Goal: Transaction & Acquisition: Purchase product/service

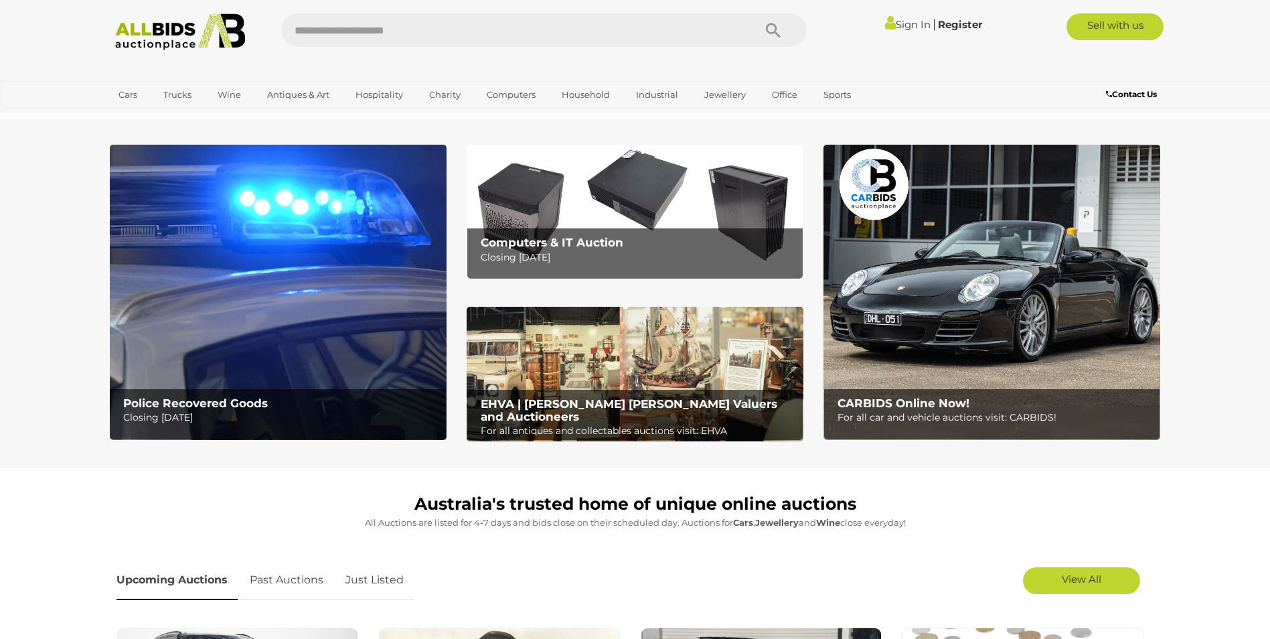
click at [250, 404] on b "Police Recovered Goods" at bounding box center [195, 402] width 145 height 13
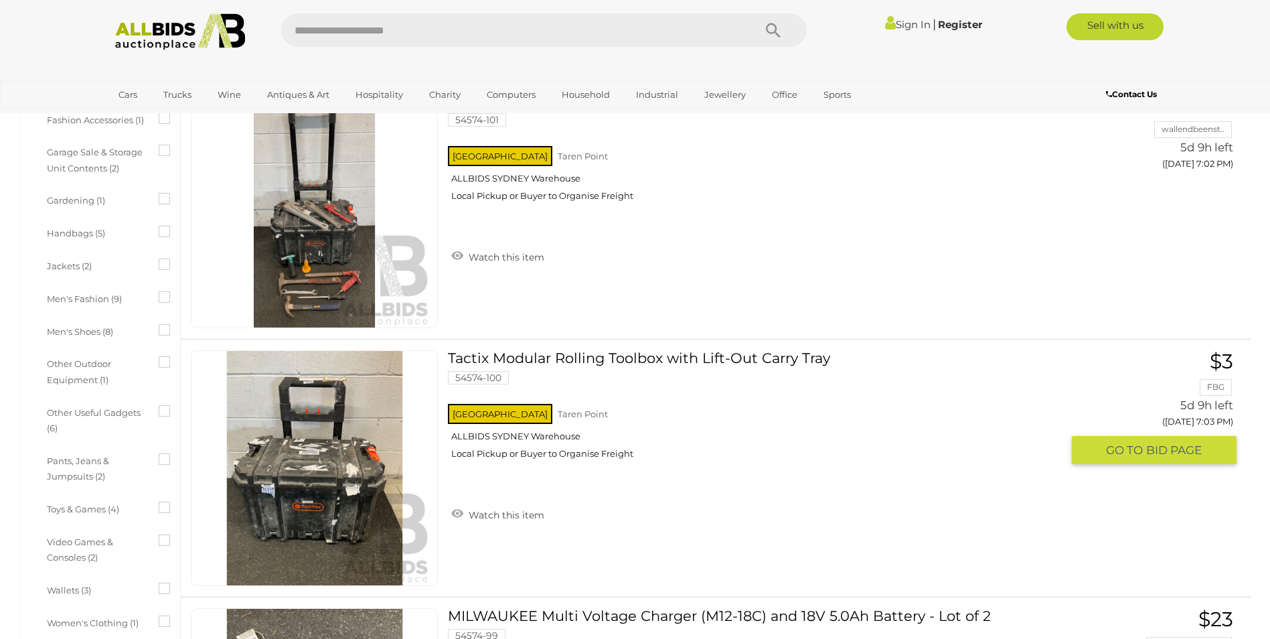
scroll to position [669, 0]
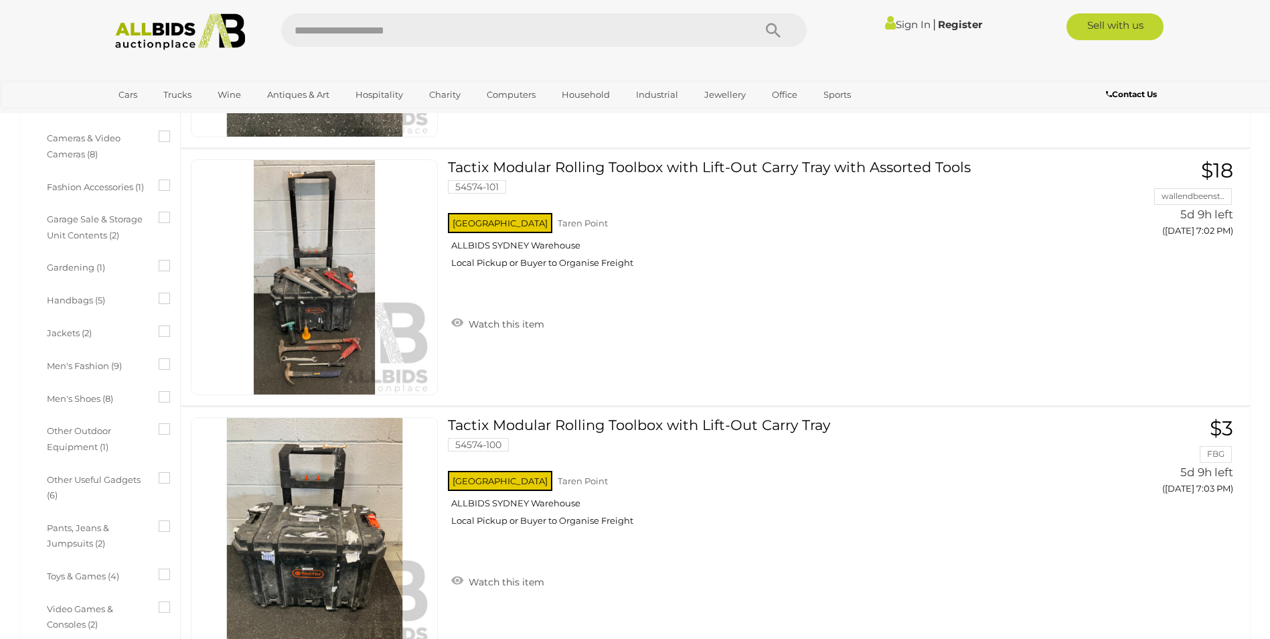
click at [159, 179] on icon at bounding box center [159, 179] width 0 height 0
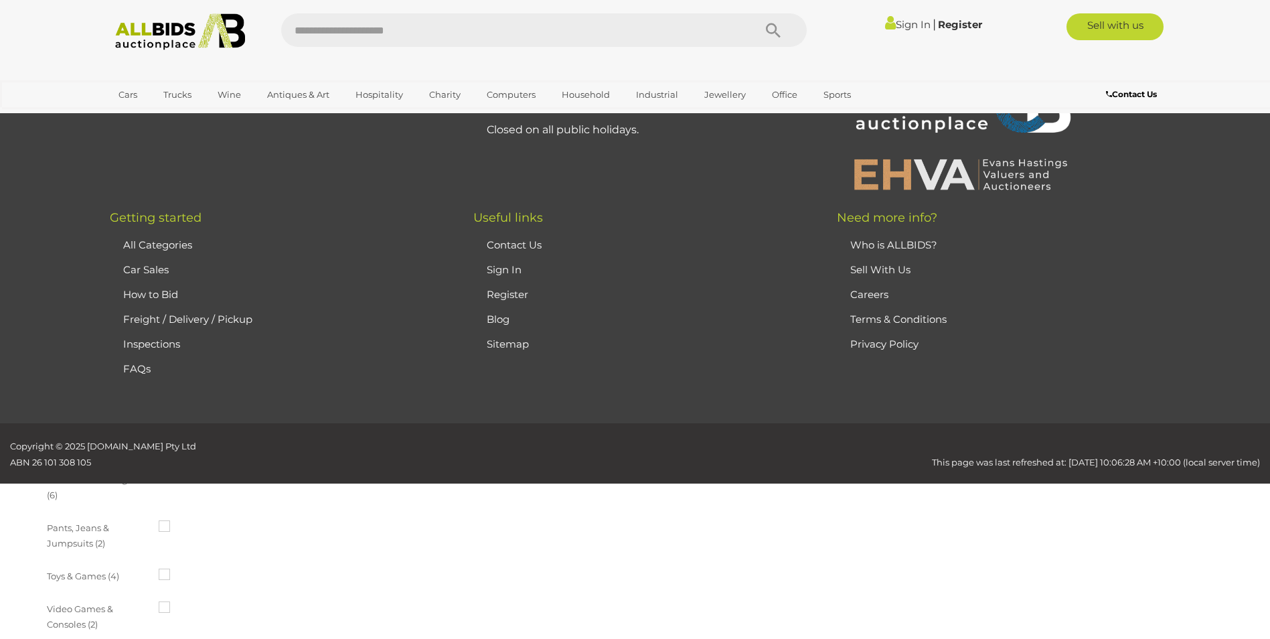
scroll to position [0, 0]
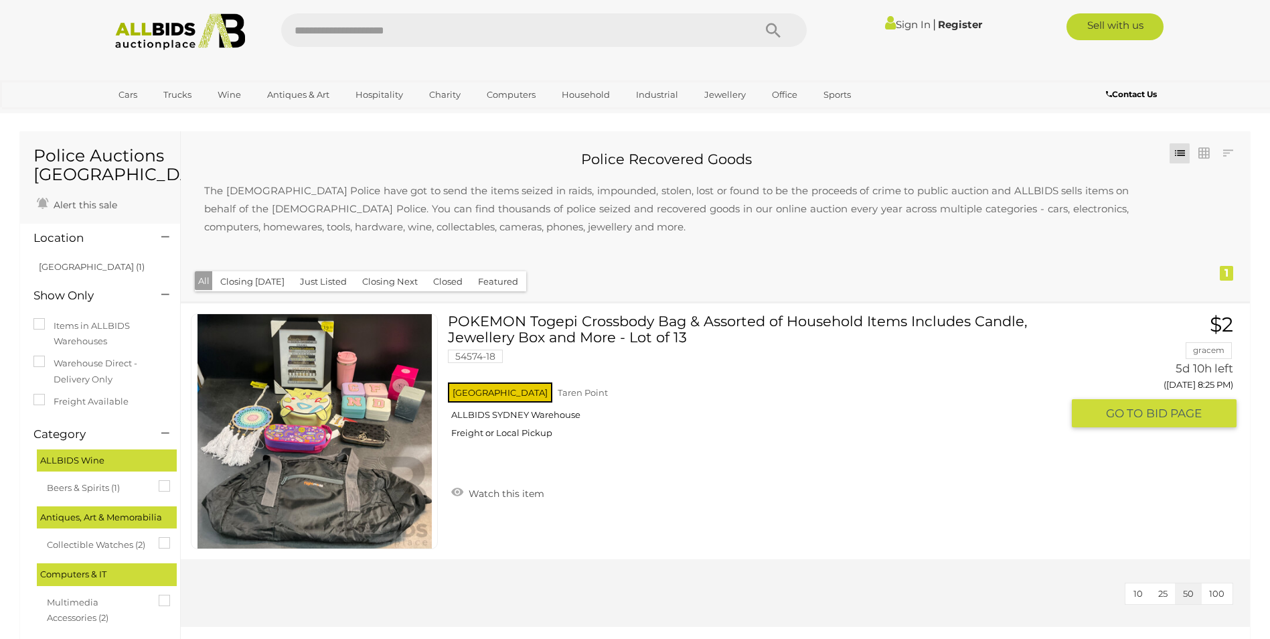
click at [772, 439] on div "NSW Taren Point ALLBIDS SYDNEY Warehouse Freight or Local Pickup" at bounding box center [755, 414] width 614 height 69
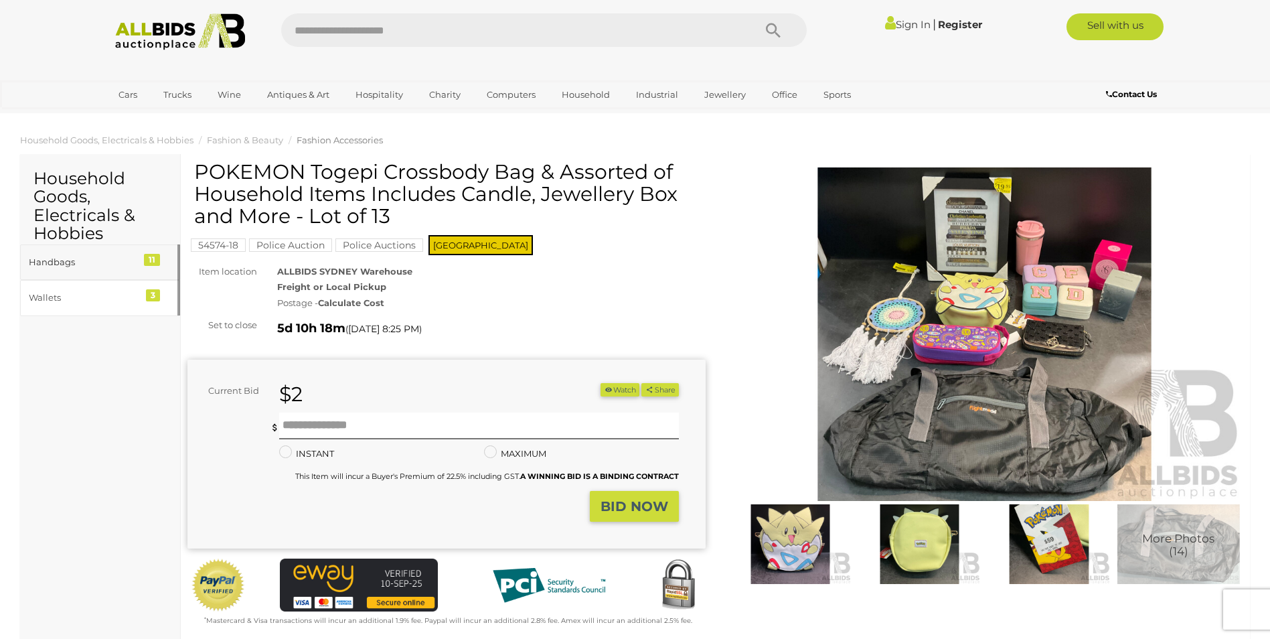
click at [100, 269] on div "Handbags" at bounding box center [84, 261] width 110 height 15
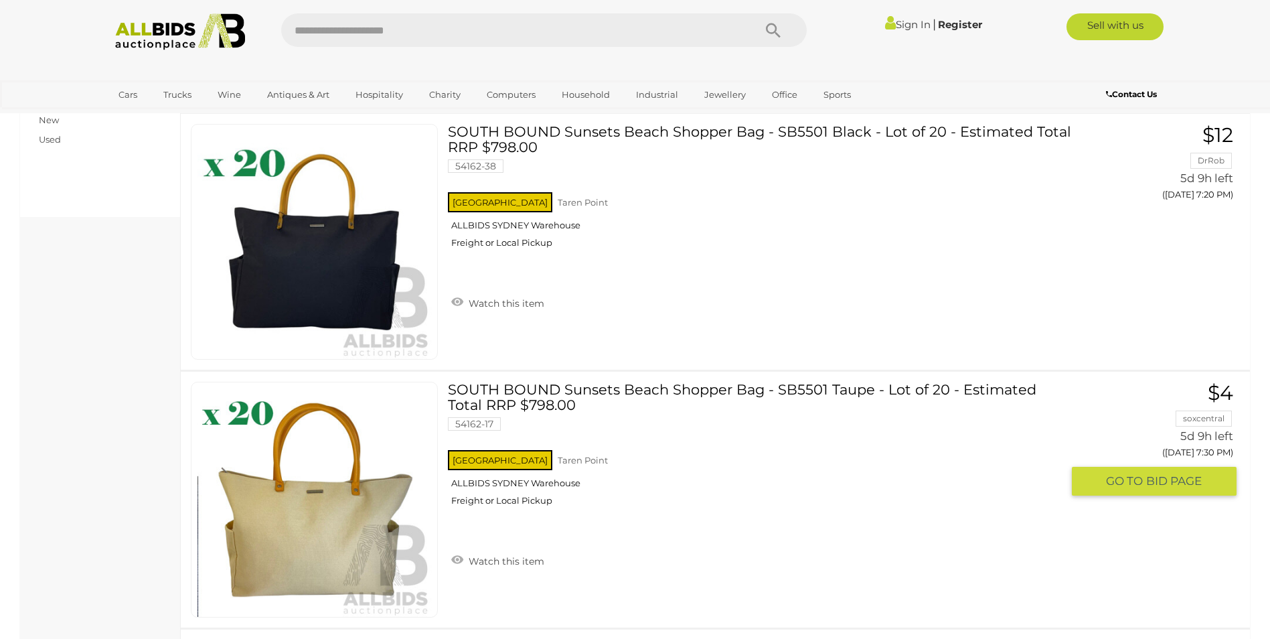
scroll to position [603, 0]
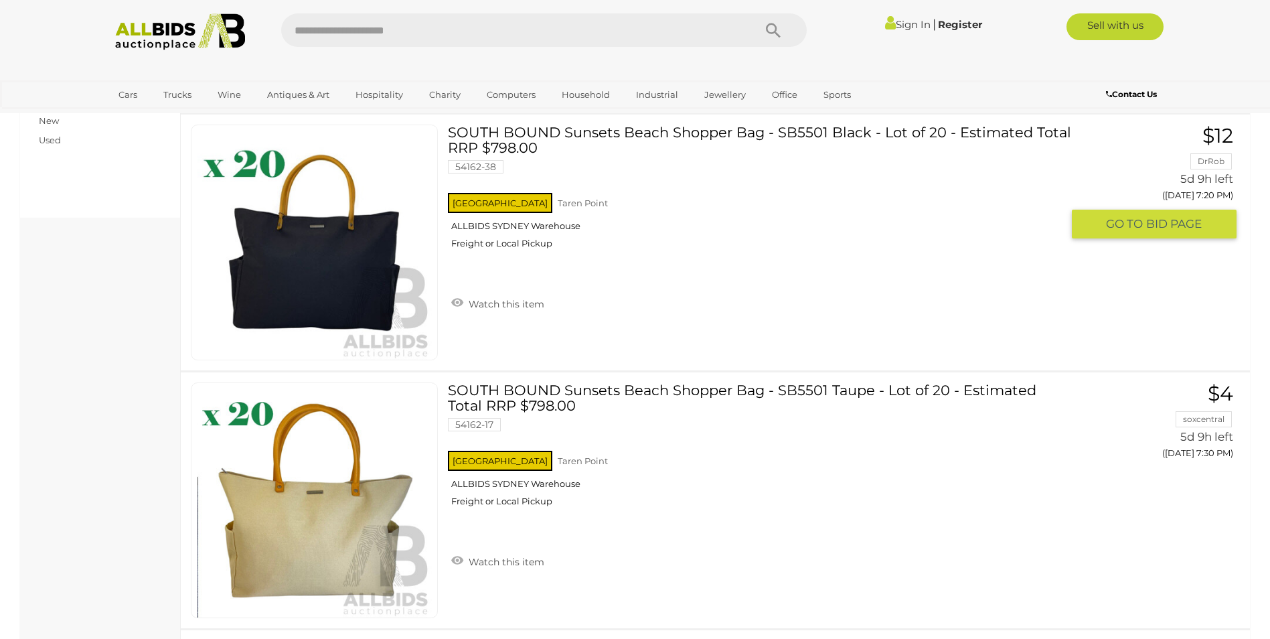
click at [622, 133] on link "SOUTH BOUND Sunsets Beach Shopper Bag - SB5501 Black - Lot of 20 - Estimated To…" at bounding box center [760, 192] width 604 height 135
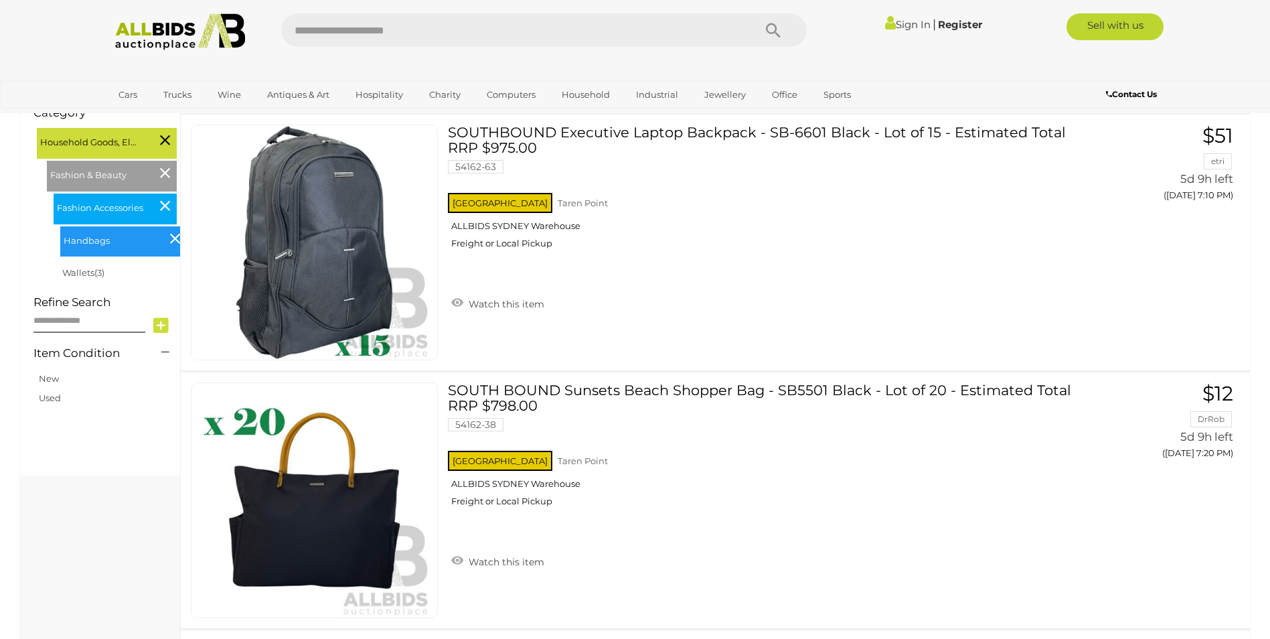
scroll to position [603, 0]
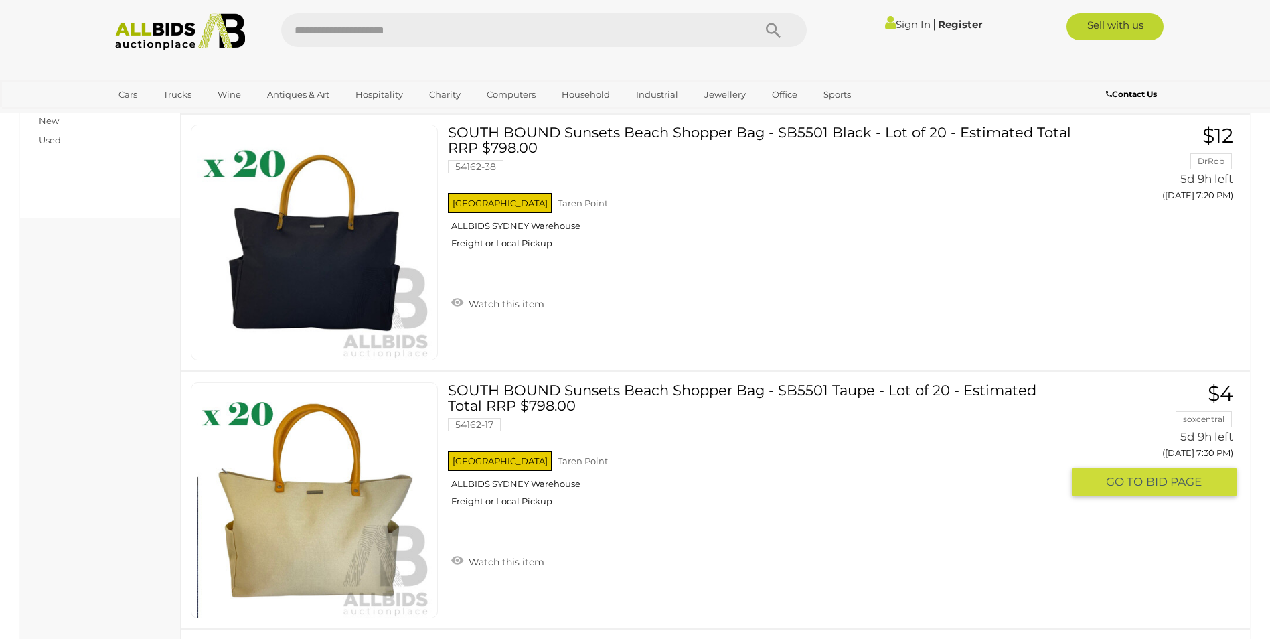
click at [661, 386] on link "SOUTH BOUND Sunsets Beach Shopper Bag - SB5501 Taupe - Lot of 20 - Estimated To…" at bounding box center [760, 449] width 604 height 135
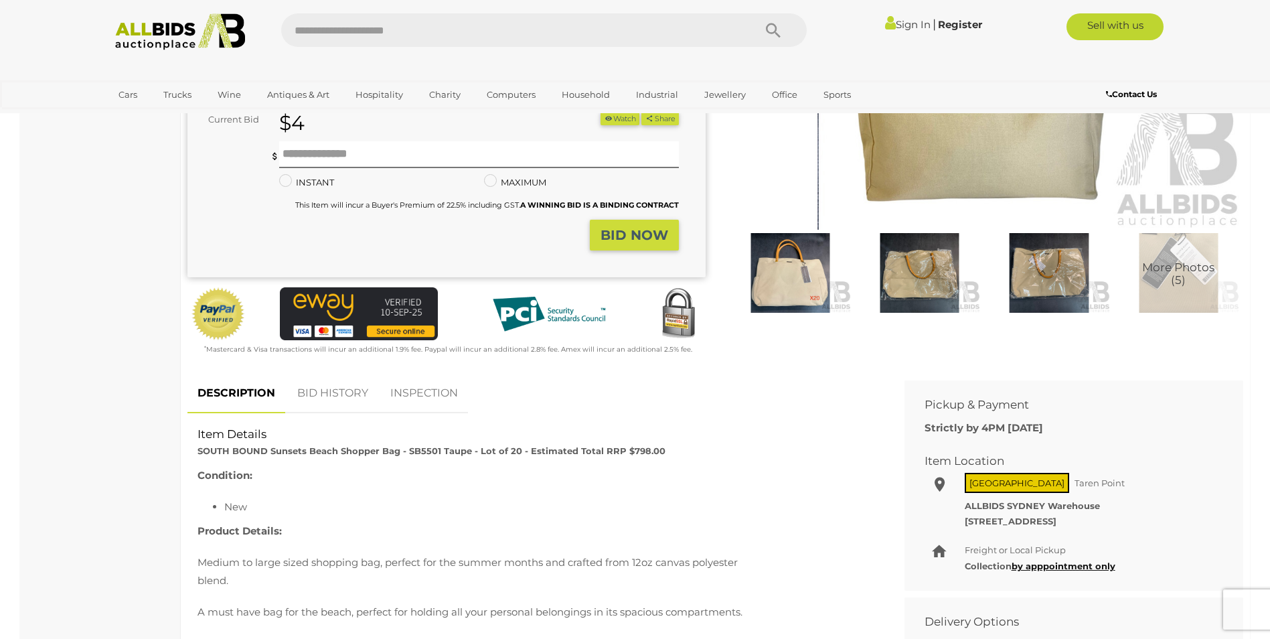
scroll to position [201, 0]
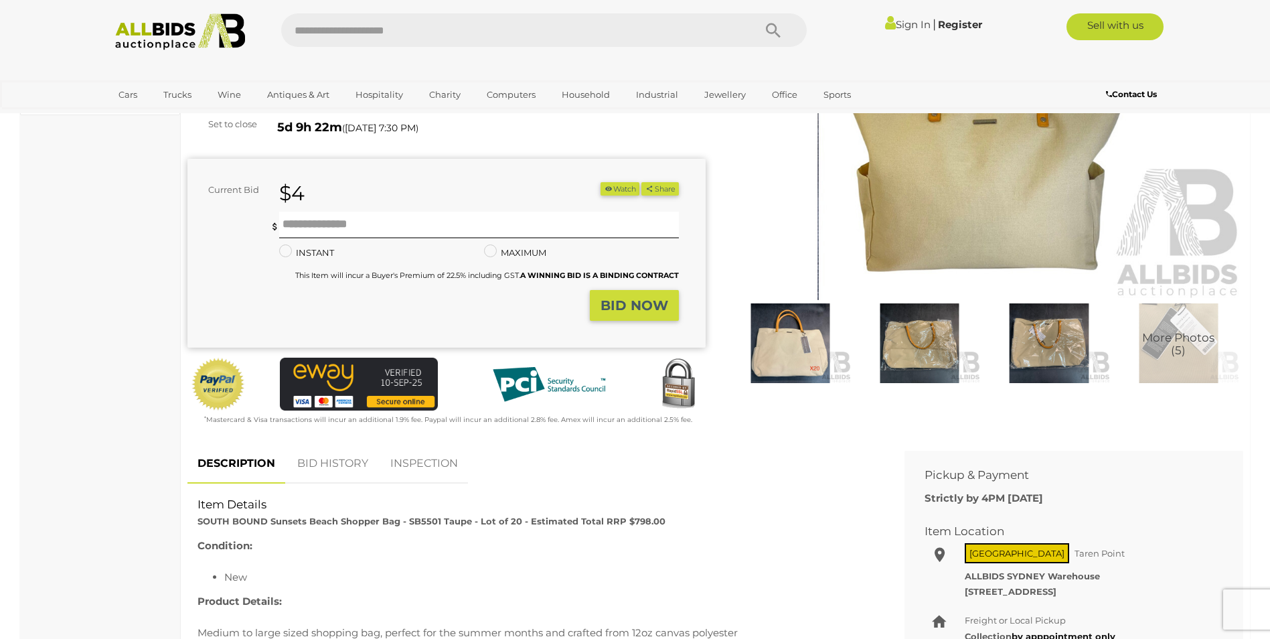
click at [797, 349] on img at bounding box center [790, 342] width 123 height 79
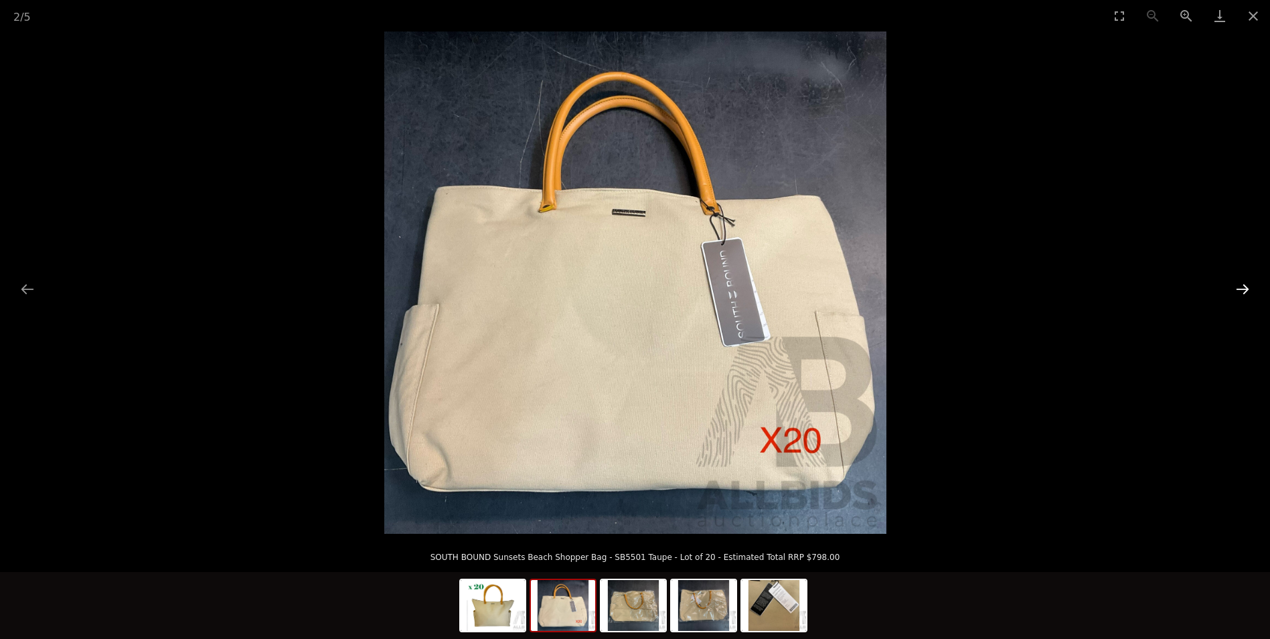
click at [1237, 285] on button "Next slide" at bounding box center [1242, 289] width 28 height 26
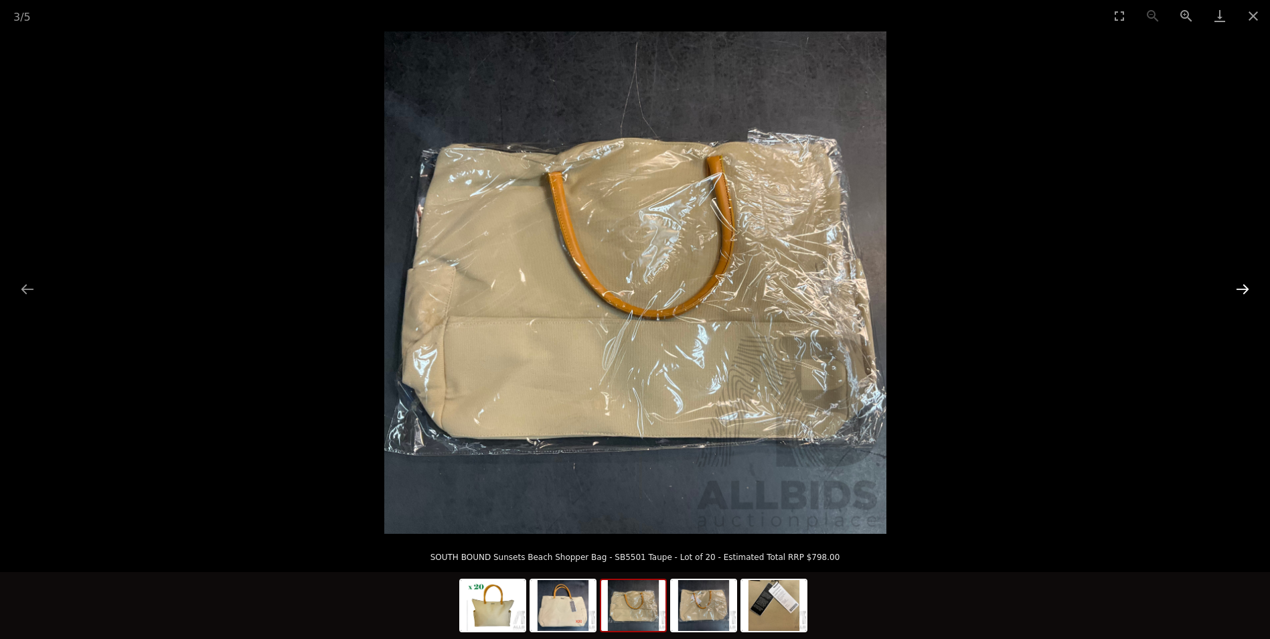
click at [1237, 285] on button "Next slide" at bounding box center [1242, 289] width 28 height 26
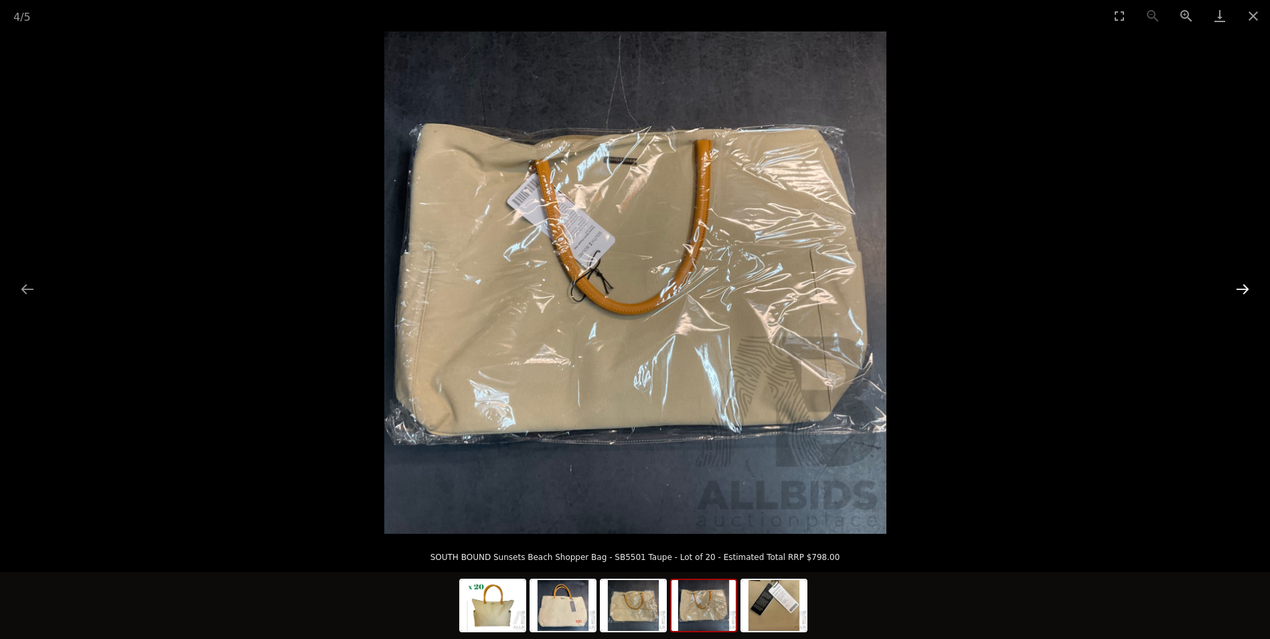
click at [1237, 285] on button "Next slide" at bounding box center [1242, 289] width 28 height 26
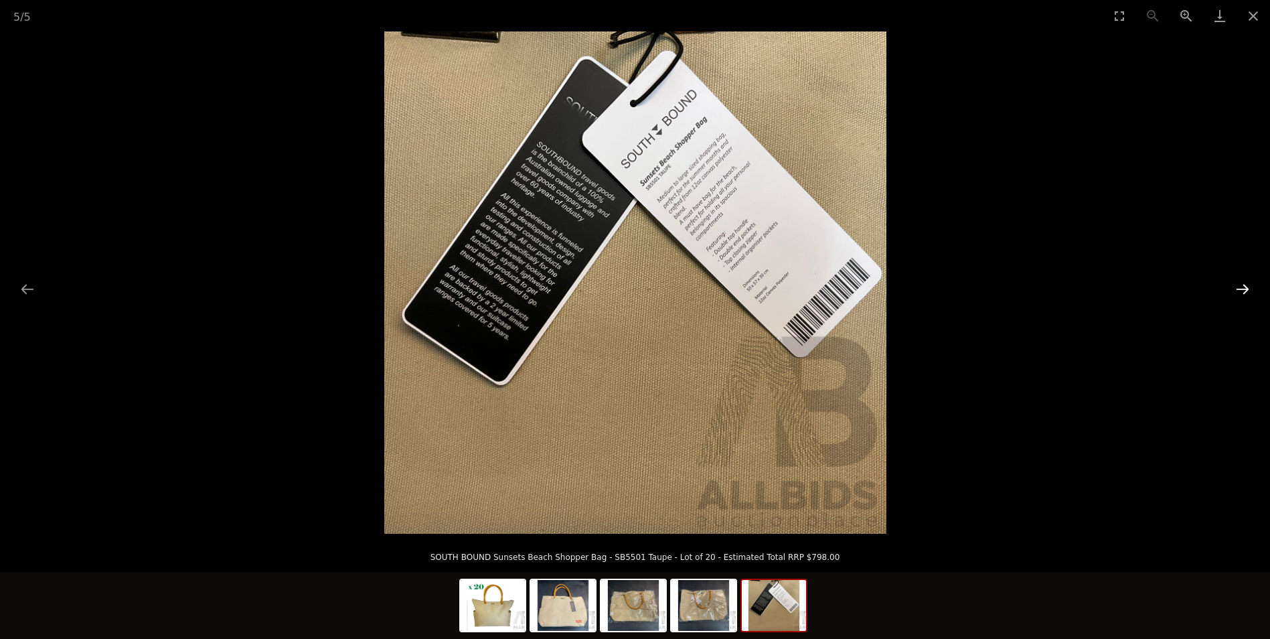
click at [1237, 285] on button "Next slide" at bounding box center [1242, 289] width 28 height 26
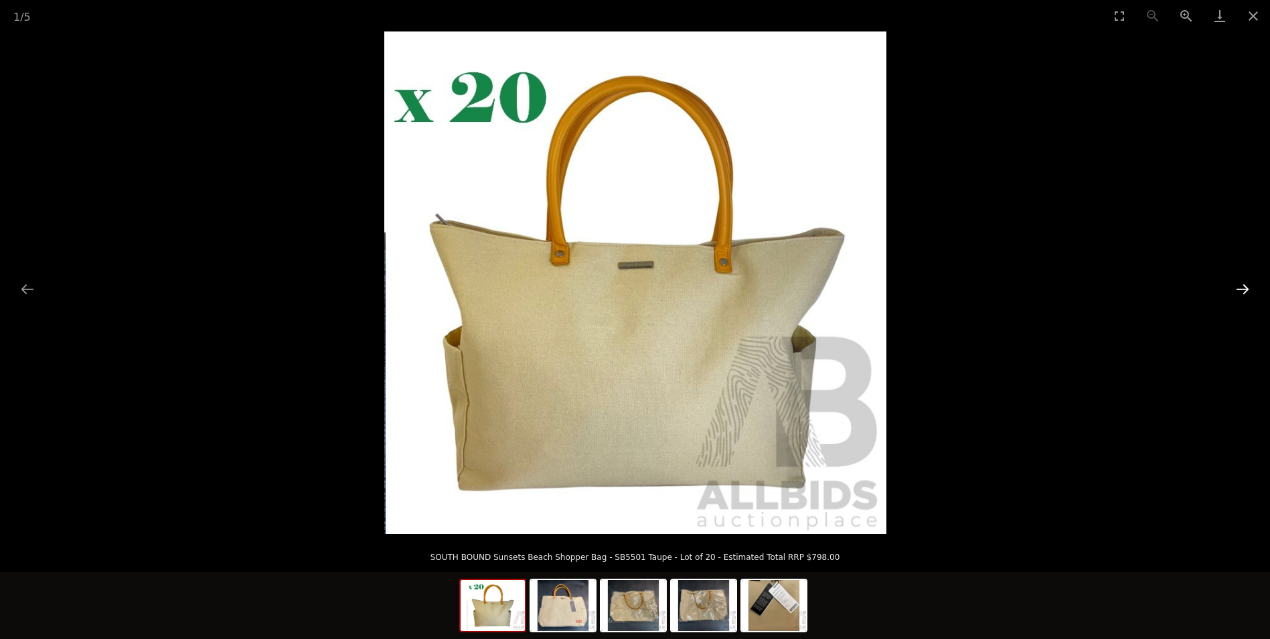
click at [1237, 285] on button "Next slide" at bounding box center [1242, 289] width 28 height 26
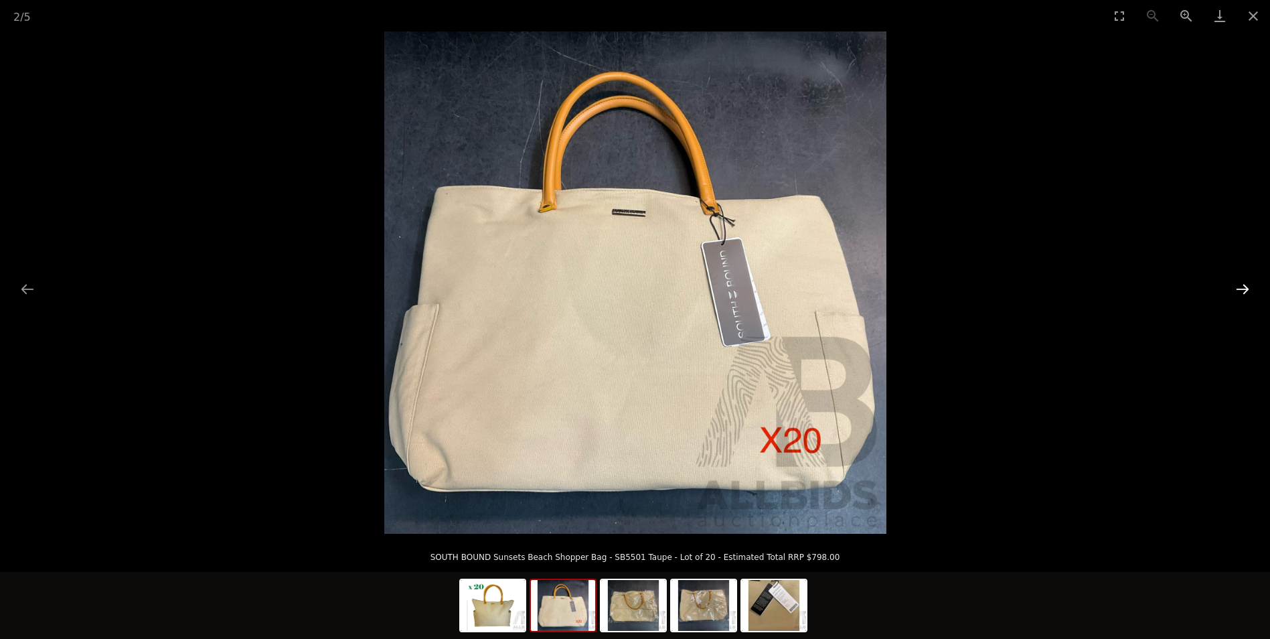
click at [1237, 285] on button "Next slide" at bounding box center [1242, 289] width 28 height 26
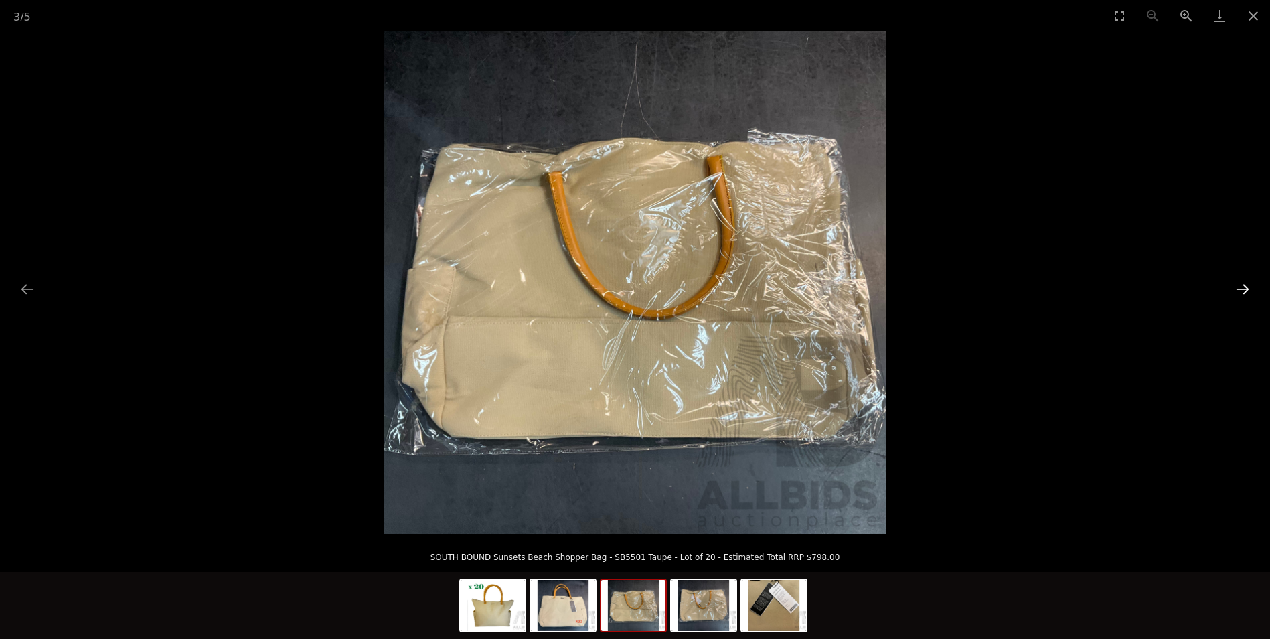
click at [1237, 285] on button "Next slide" at bounding box center [1242, 289] width 28 height 26
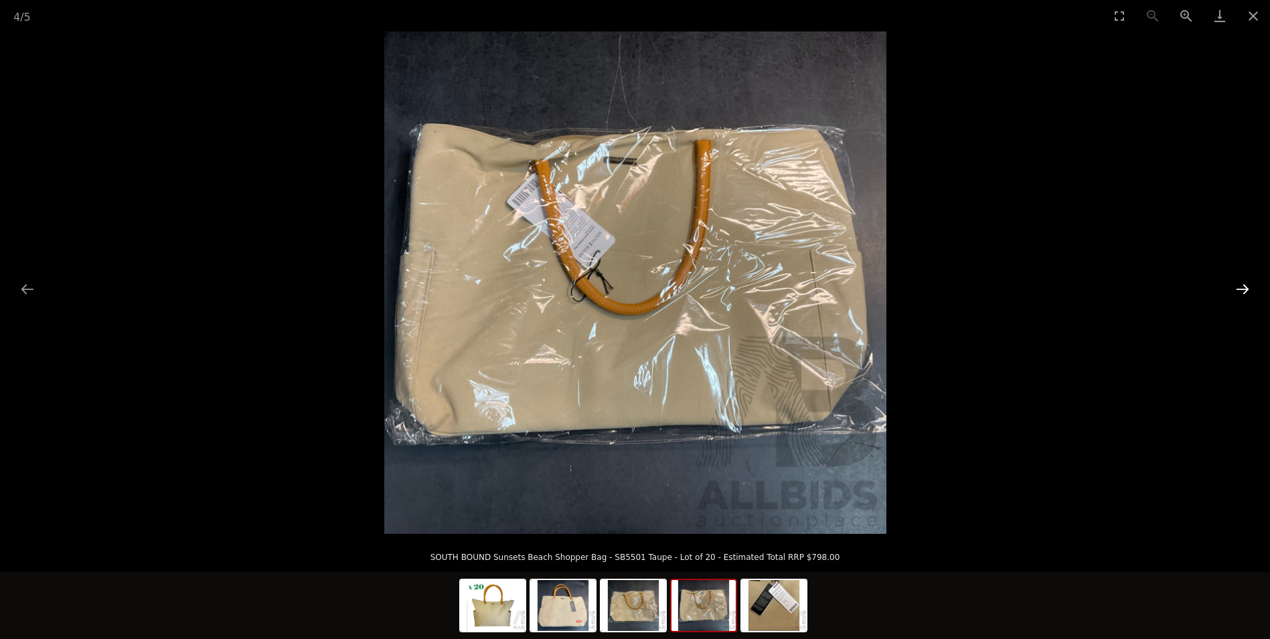
click at [1237, 285] on button "Next slide" at bounding box center [1242, 289] width 28 height 26
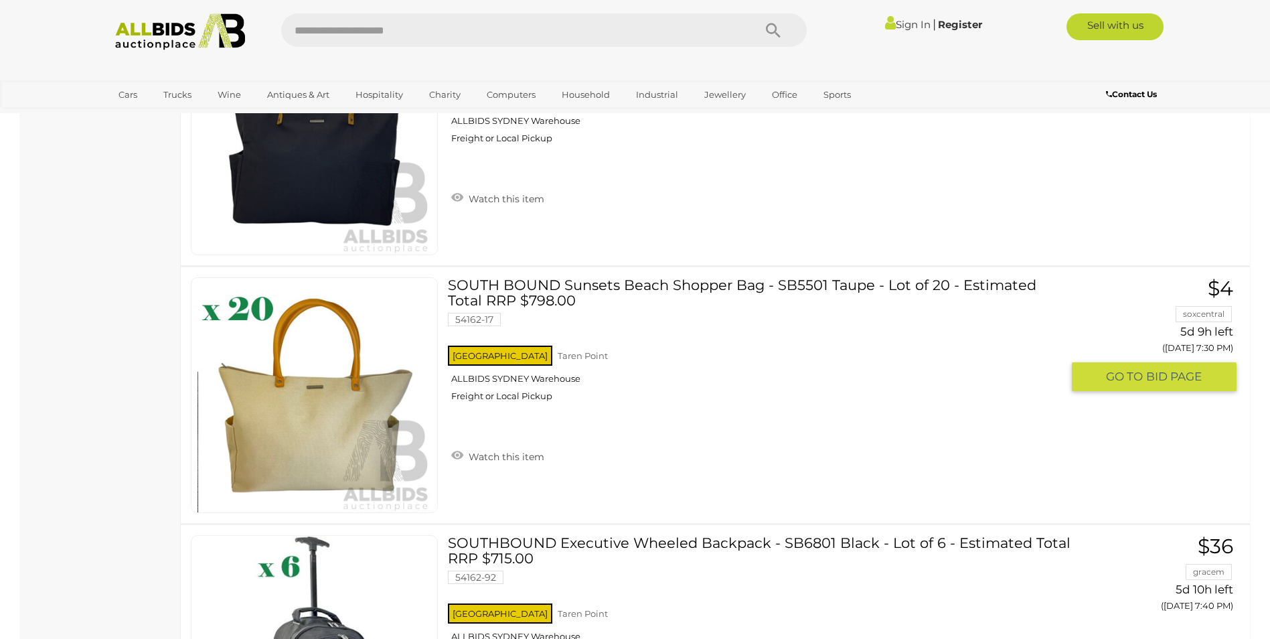
scroll to position [704, 0]
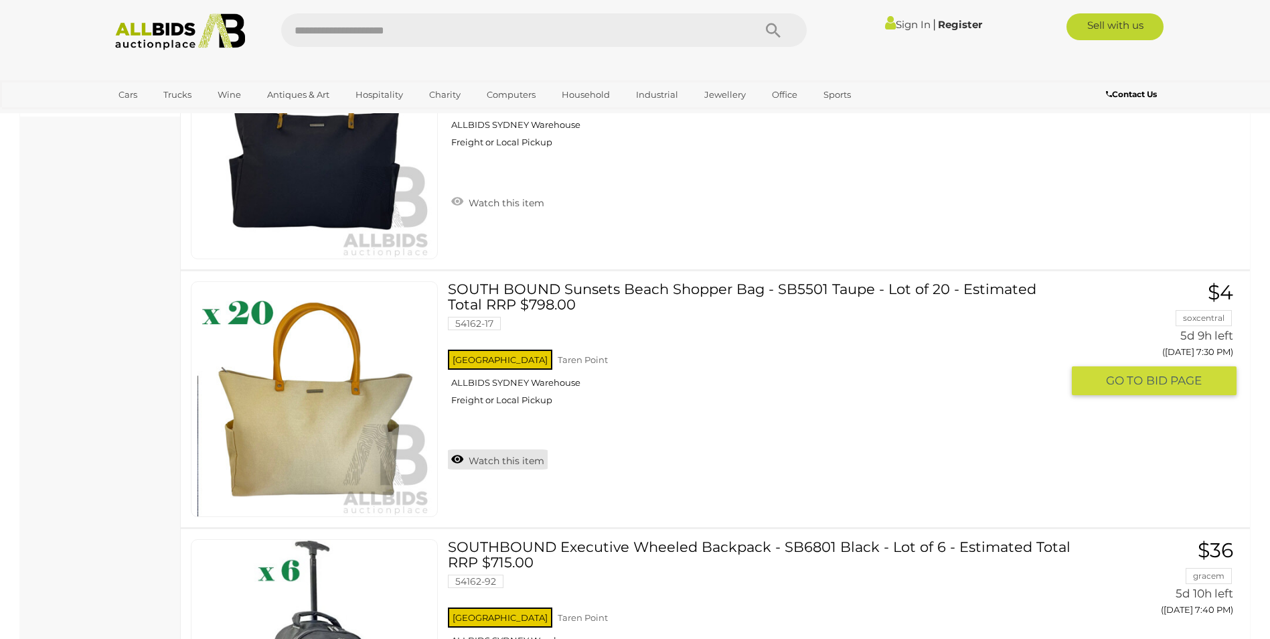
click at [461, 457] on link "Watch this item" at bounding box center [498, 459] width 100 height 20
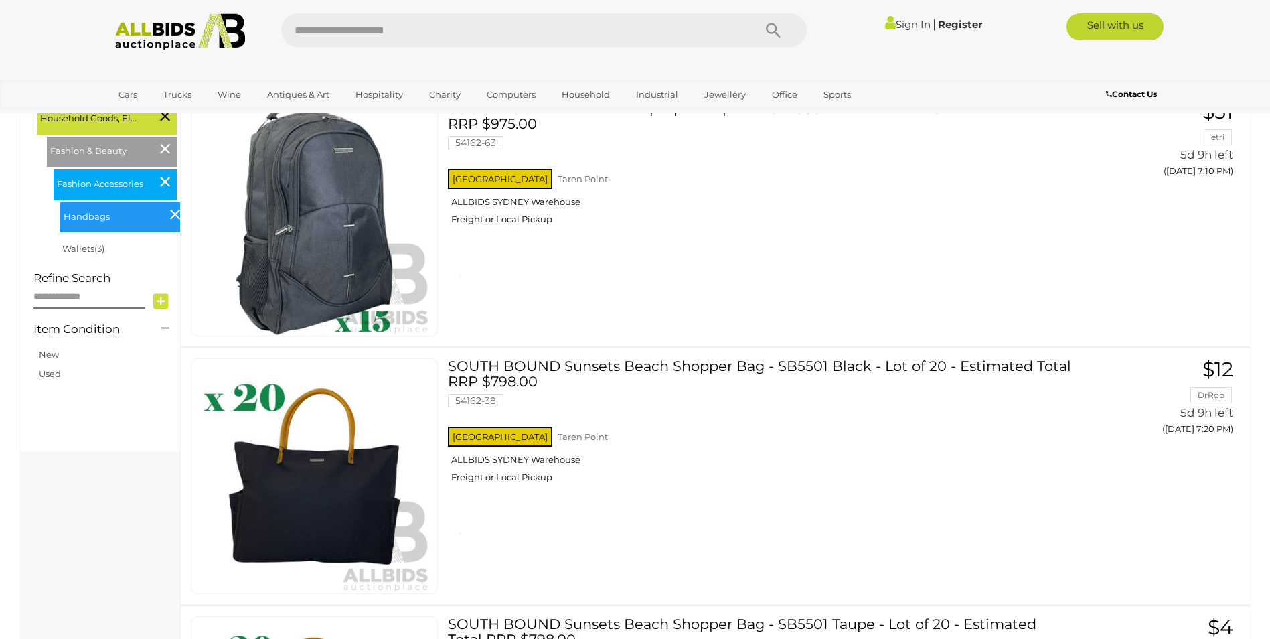
scroll to position [0, 0]
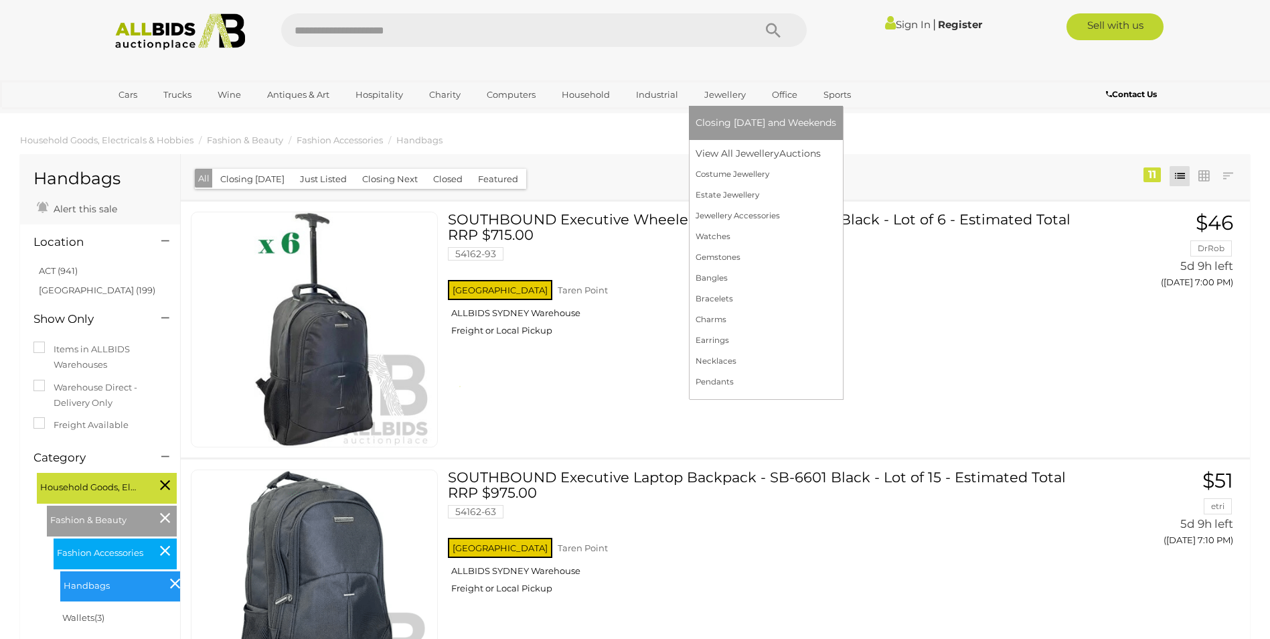
click at [718, 88] on link "Jewellery" at bounding box center [725, 95] width 59 height 22
click at [726, 151] on link "View All Jewellery Auctions" at bounding box center [766, 153] width 141 height 21
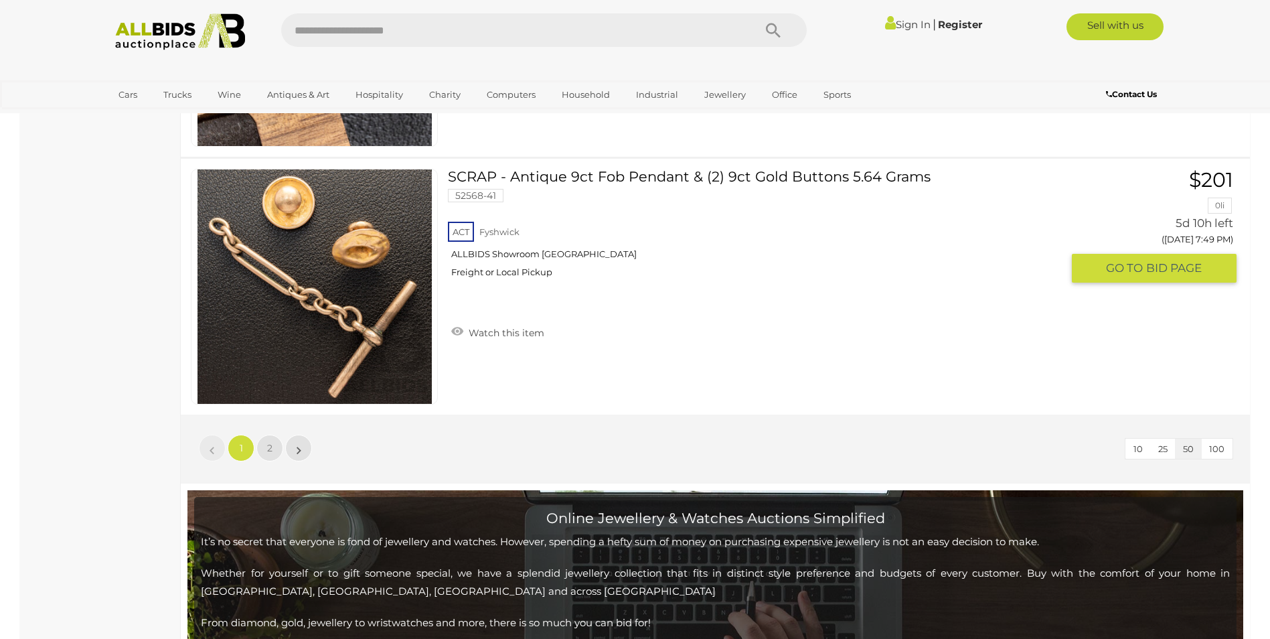
scroll to position [13028, 0]
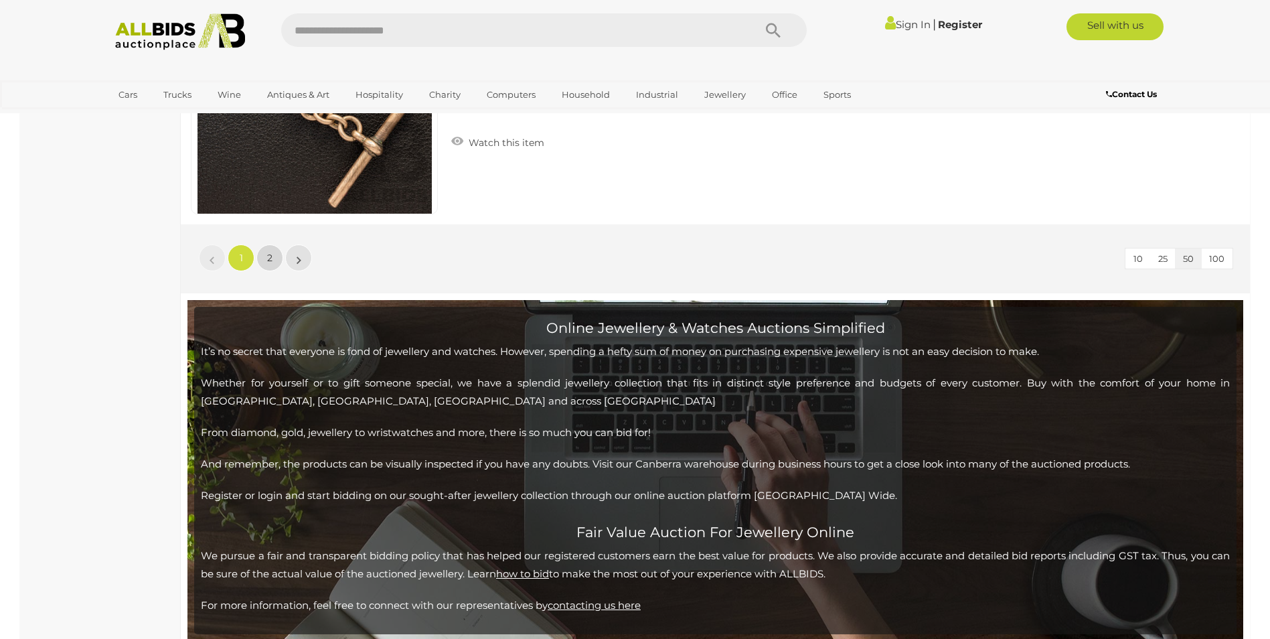
click at [266, 253] on link "2" at bounding box center [269, 257] width 27 height 27
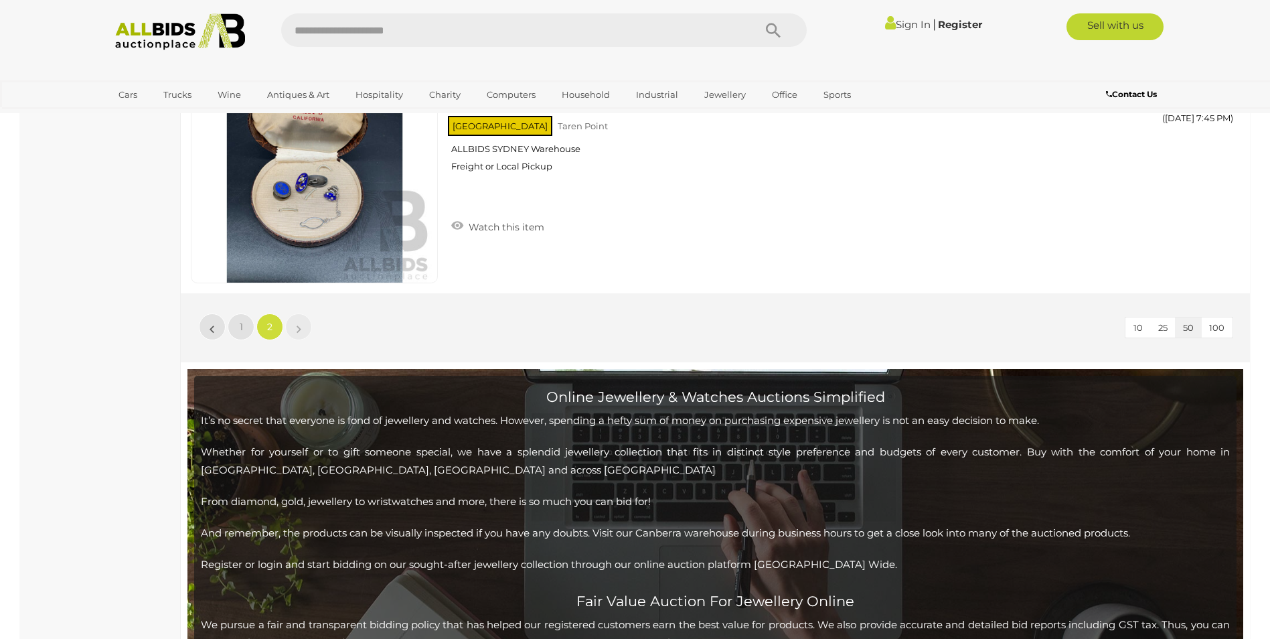
scroll to position [2440, 0]
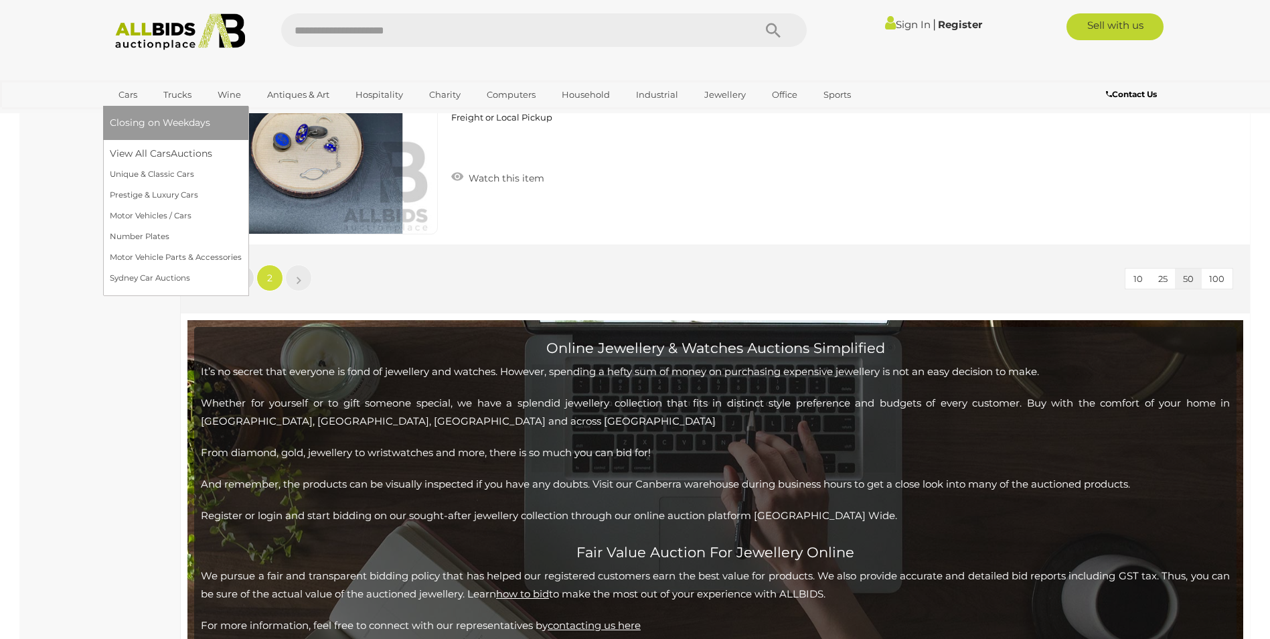
click at [131, 93] on link "Cars" at bounding box center [128, 95] width 36 height 22
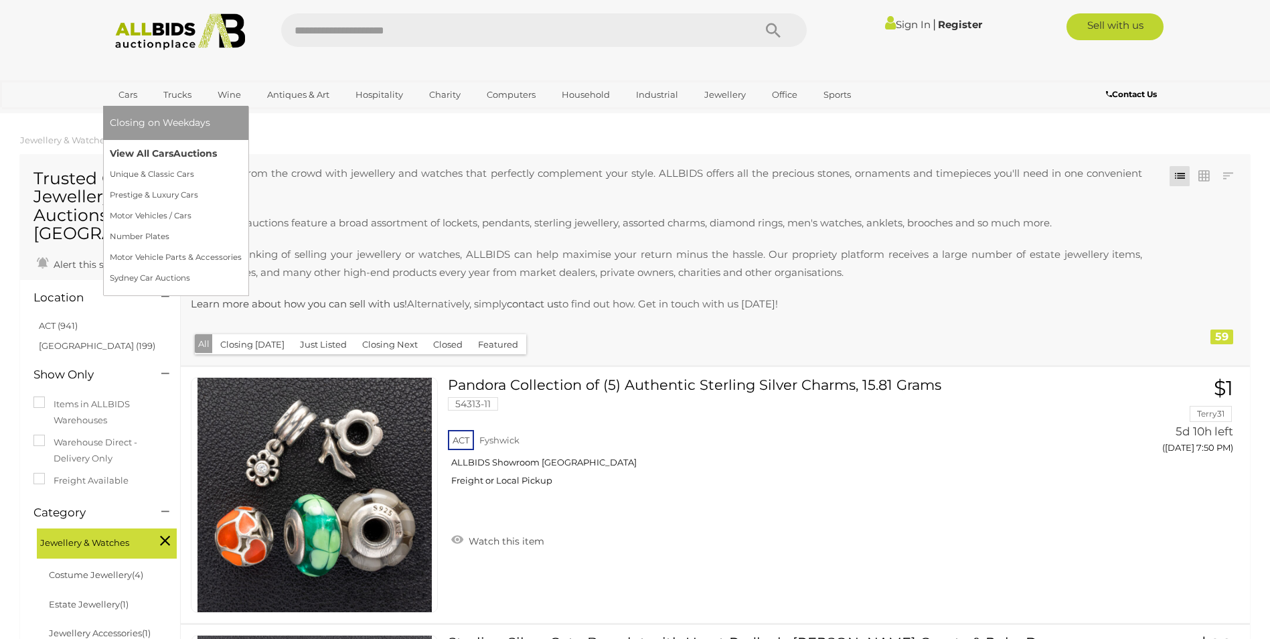
click at [141, 154] on link "View All Cars Auctions" at bounding box center [176, 153] width 132 height 21
